Goal: Information Seeking & Learning: Find specific fact

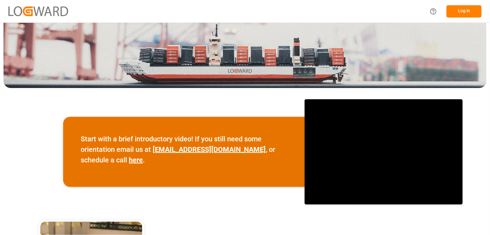
scroll to position [32, 0]
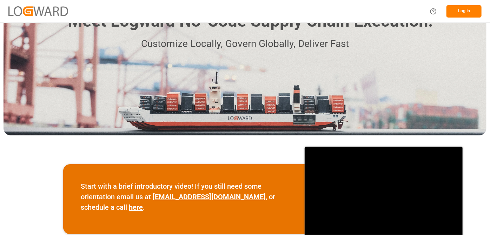
click at [471, 11] on button "Log In" at bounding box center [463, 11] width 35 height 12
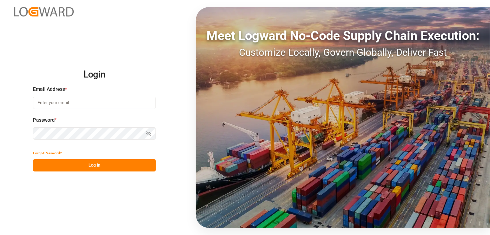
click at [50, 100] on input at bounding box center [94, 103] width 123 height 12
type input "[EMAIL_ADDRESS][PERSON_NAME][DOMAIN_NAME]"
click at [149, 138] on button "Show password" at bounding box center [148, 133] width 15 height 12
click at [146, 138] on button "Hide password" at bounding box center [148, 133] width 15 height 12
click at [116, 169] on button "Log In" at bounding box center [94, 165] width 123 height 12
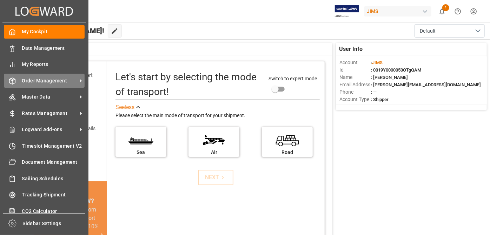
click at [81, 77] on icon at bounding box center [80, 80] width 7 height 7
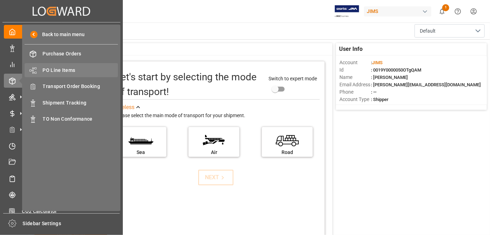
click at [70, 69] on span "PO Line Items" at bounding box center [80, 70] width 75 height 7
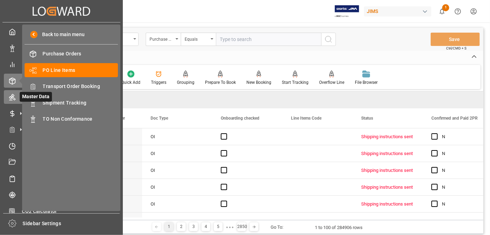
click at [16, 97] on div "Master Data Master Data" at bounding box center [61, 97] width 115 height 14
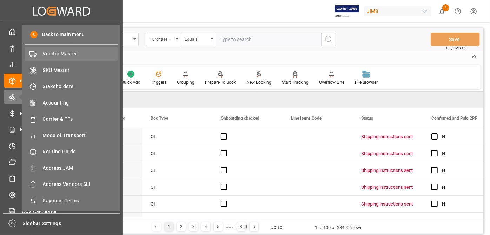
click at [79, 55] on span "Vendor Master" at bounding box center [80, 53] width 75 height 7
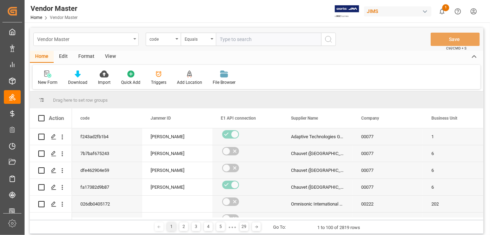
click at [121, 37] on div "Vendor Master" at bounding box center [84, 38] width 94 height 9
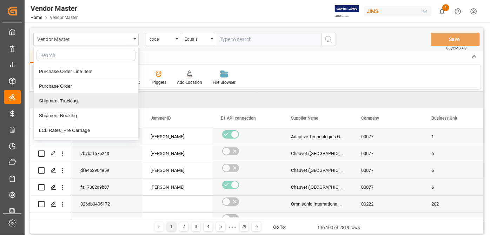
click at [230, 33] on div "Vendor Master Purchase Order Line Item Purchase Order Shipment Tracking Shipmen…" at bounding box center [256, 39] width 453 height 23
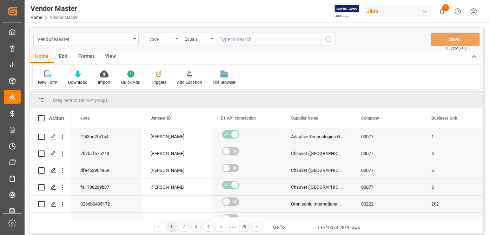
click at [171, 44] on div "code" at bounding box center [163, 39] width 35 height 13
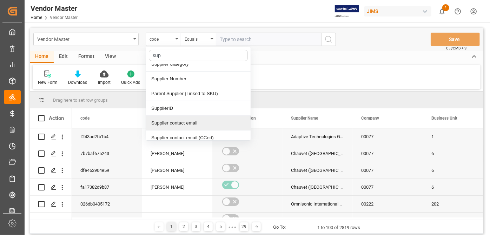
scroll to position [22, 0]
type input "supplier"
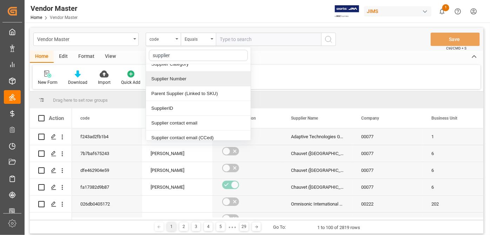
click at [177, 84] on div "Supplier Number" at bounding box center [198, 79] width 105 height 15
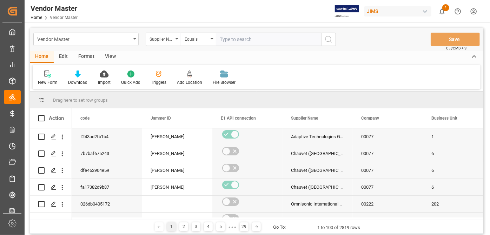
click at [249, 45] on input "text" at bounding box center [268, 39] width 105 height 13
paste input "184059"
type input "184059"
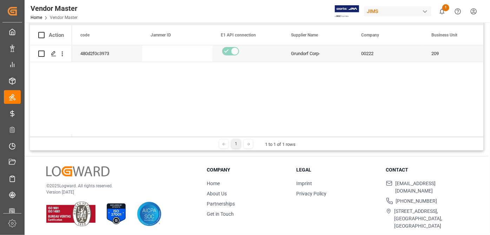
scroll to position [103, 0]
click at [103, 136] on div "1 1 to 1 of 1 rows" at bounding box center [256, 143] width 453 height 14
click at [61, 134] on div at bounding box center [51, 135] width 42 height 2
click at [52, 134] on div at bounding box center [51, 135] width 42 height 2
drag, startPoint x: 87, startPoint y: 134, endPoint x: 97, endPoint y: 133, distance: 9.8
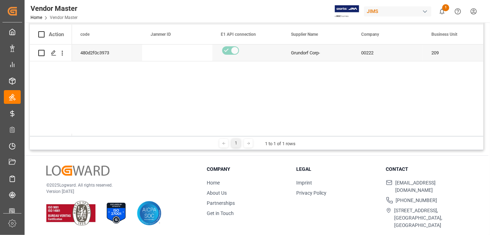
click at [97, 133] on div "Action code Jammer ID E1 API connection" at bounding box center [256, 81] width 453 height 112
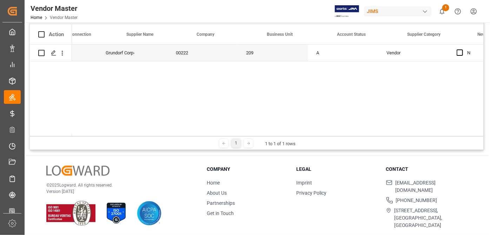
scroll to position [0, 216]
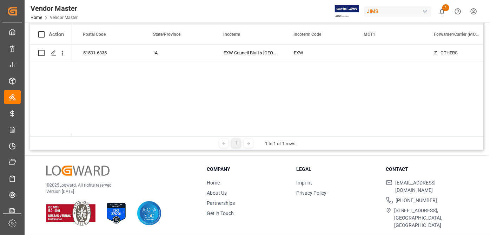
click at [313, 72] on div "Z - OTHERS EXW EXW Council Bluffs [GEOGRAPHIC_DATA]-6335 US Council Bluffs" at bounding box center [277, 91] width 411 height 92
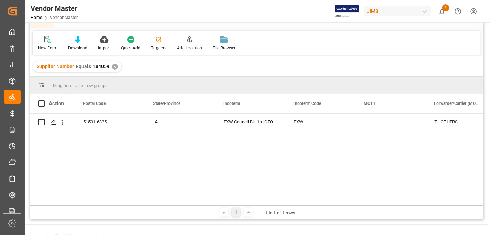
scroll to position [32, 0]
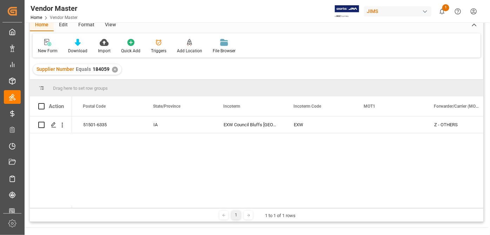
click at [275, 171] on div "Z - OTHERS EXW EXW Council Bluffs [GEOGRAPHIC_DATA]-6335 US Council Bluffs" at bounding box center [277, 162] width 411 height 92
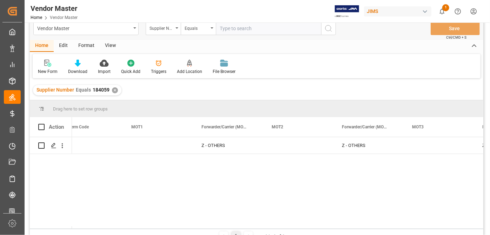
scroll to position [0, 0]
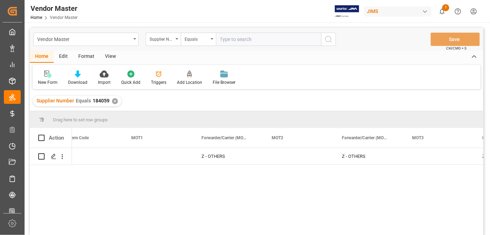
click at [236, 34] on input "text" at bounding box center [268, 39] width 105 height 13
paste input "775934"
type input "775934"
click at [114, 105] on div "Supplier Number Equals 184059 ✕" at bounding box center [77, 101] width 88 height 11
click at [114, 100] on div "✕" at bounding box center [115, 101] width 6 height 6
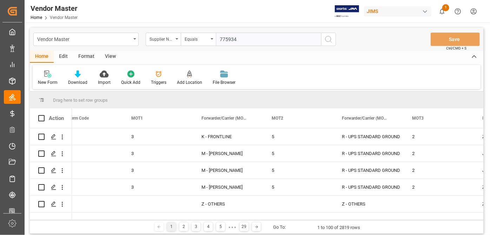
click at [333, 41] on button "search button" at bounding box center [328, 39] width 15 height 13
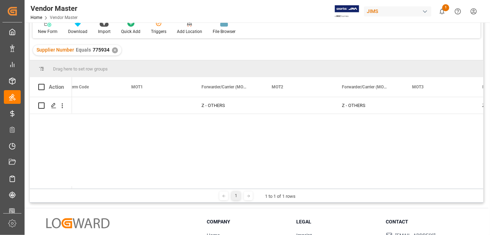
scroll to position [95, 0]
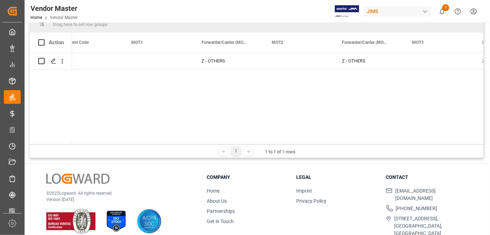
click at [269, 144] on div "1 1 to 1 of 1 rows" at bounding box center [256, 151] width 453 height 14
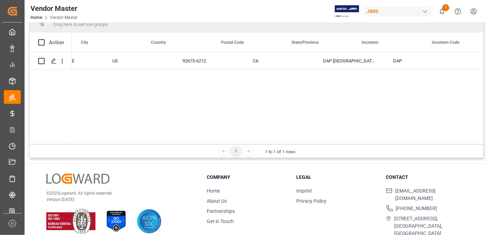
scroll to position [0, 1501]
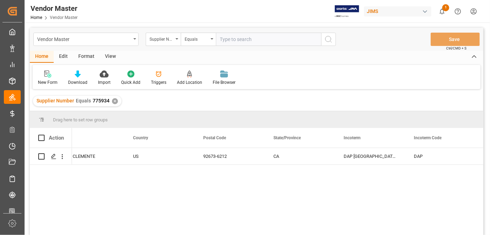
click at [247, 41] on input "text" at bounding box center [268, 39] width 105 height 13
paste input "752493"
type input "752493"
click at [112, 100] on div "✕" at bounding box center [115, 101] width 6 height 6
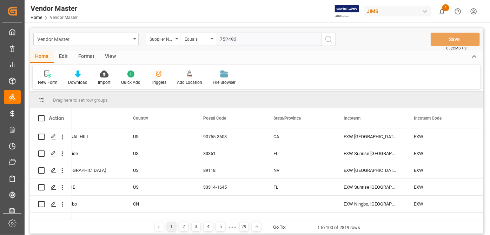
click at [325, 39] on icon "search button" at bounding box center [328, 39] width 8 height 8
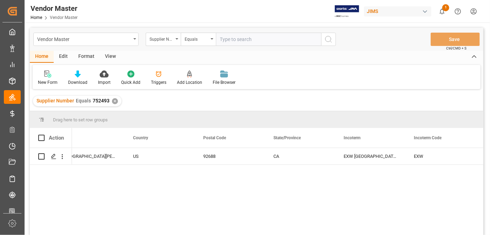
click at [253, 39] on input "text" at bounding box center [268, 39] width 105 height 13
paste input "752595"
type input "752595"
click at [112, 100] on div "✕" at bounding box center [115, 101] width 6 height 6
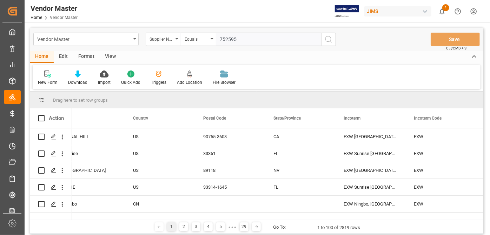
click at [330, 41] on line "search button" at bounding box center [330, 41] width 1 height 1
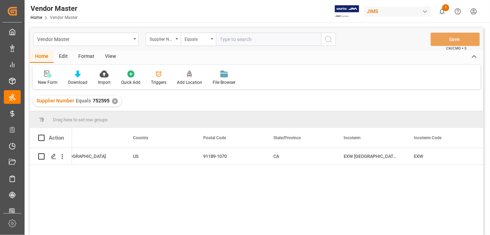
click at [234, 39] on input "text" at bounding box center [268, 39] width 105 height 13
paste input "752644"
type input "752644"
click at [112, 101] on div "✕" at bounding box center [115, 101] width 6 height 6
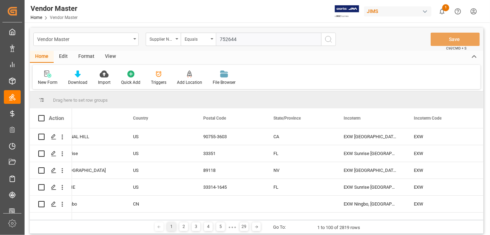
click at [316, 39] on input "752644" at bounding box center [268, 39] width 105 height 13
click at [322, 39] on button "search button" at bounding box center [328, 39] width 15 height 13
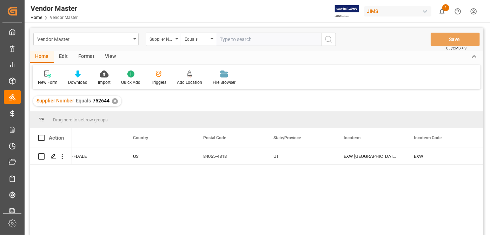
click at [262, 40] on input "text" at bounding box center [268, 39] width 105 height 13
paste input "752529"
type input "752529"
click at [114, 101] on div "✕" at bounding box center [115, 101] width 6 height 6
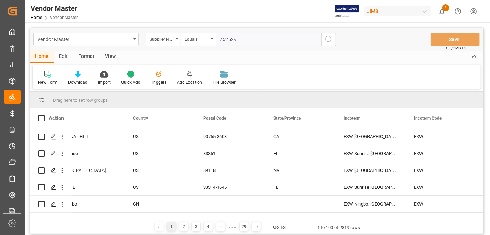
click at [328, 40] on icon "search button" at bounding box center [328, 39] width 8 height 8
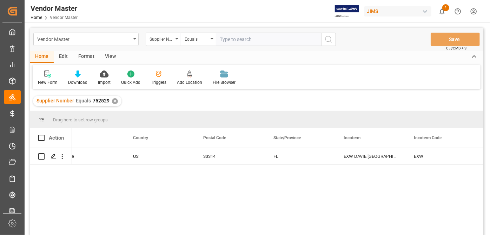
click at [113, 103] on div "✕" at bounding box center [115, 101] width 6 height 6
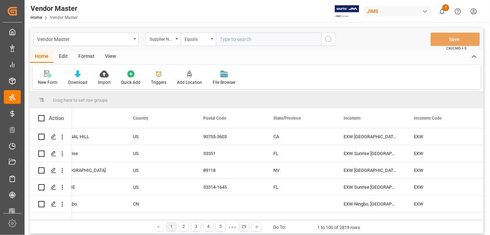
click at [234, 32] on div "Vendor Master Supplier Number Equals Save Ctrl/CMD + S" at bounding box center [256, 39] width 453 height 23
click at [234, 39] on input "text" at bounding box center [268, 39] width 105 height 13
paste input "TMP-MAVERICKFORCEXSPOT TMP- MAVERICKFORCEXSPOT CHAUV PRO MAVERICKFORCEXSPOT REP…"
type input "TMP-MAVERICKFORCEXSPOT TMP- MAVERICKFORCEXSPOT CHAUV PRO MAVERICKFORCEXSPOT REP…"
click at [223, 40] on input "text" at bounding box center [268, 39] width 105 height 13
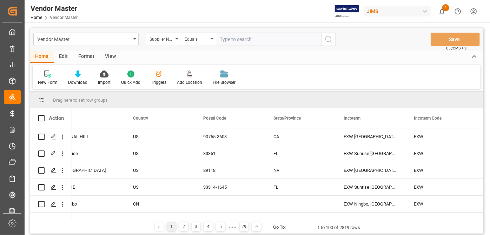
paste input "752529"
type input "752529"
click at [332, 39] on button "search button" at bounding box center [328, 39] width 15 height 13
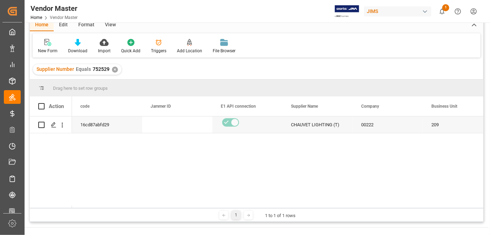
scroll to position [0, 62]
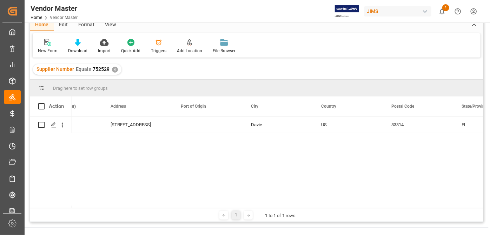
drag, startPoint x: 214, startPoint y: 205, endPoint x: 219, endPoint y: 206, distance: 5.4
click at [219, 206] on div at bounding box center [277, 206] width 411 height 2
